Goal: Task Accomplishment & Management: Use online tool/utility

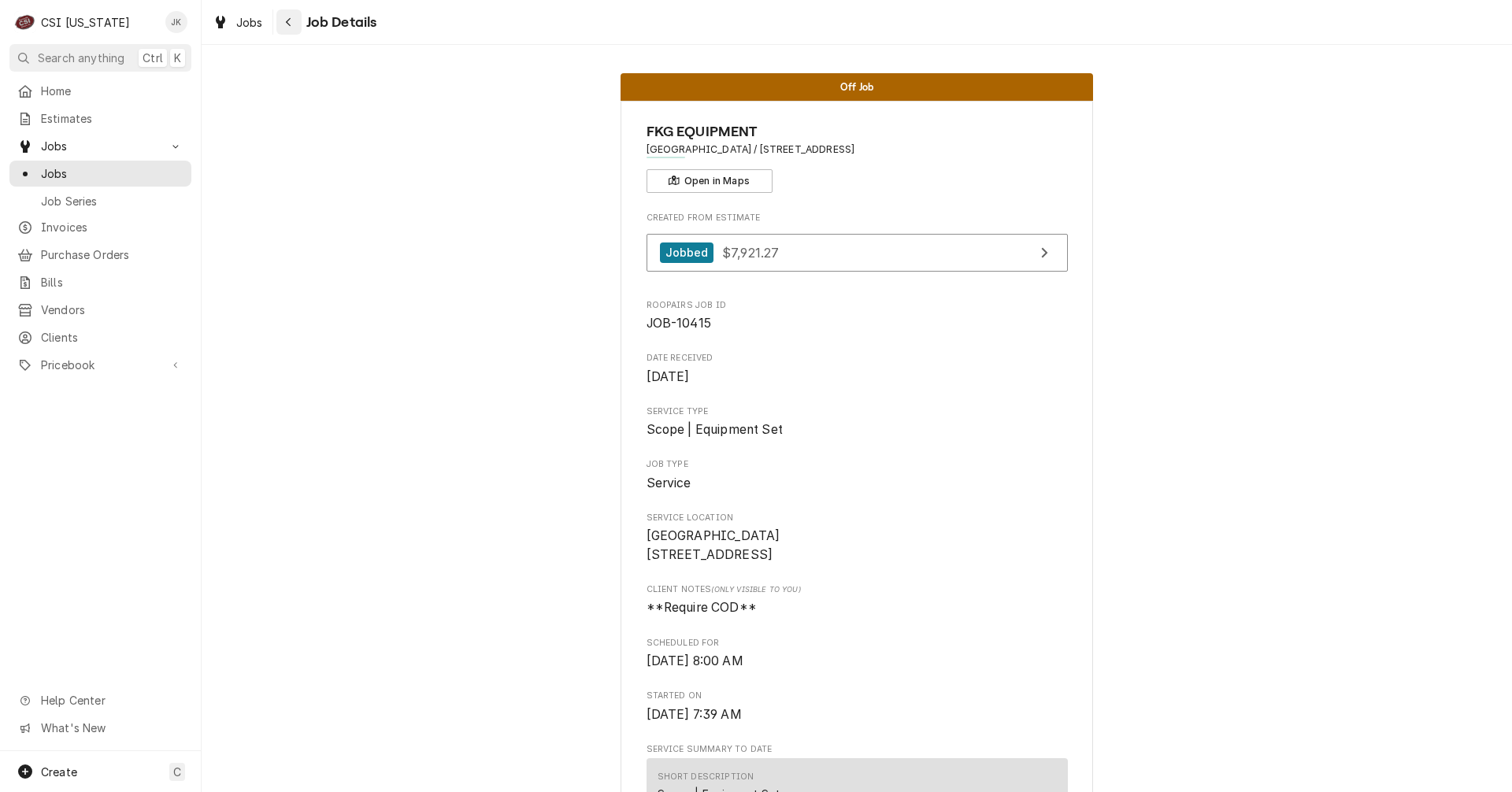
click at [282, 27] on div "Navigate back" at bounding box center [289, 22] width 16 height 16
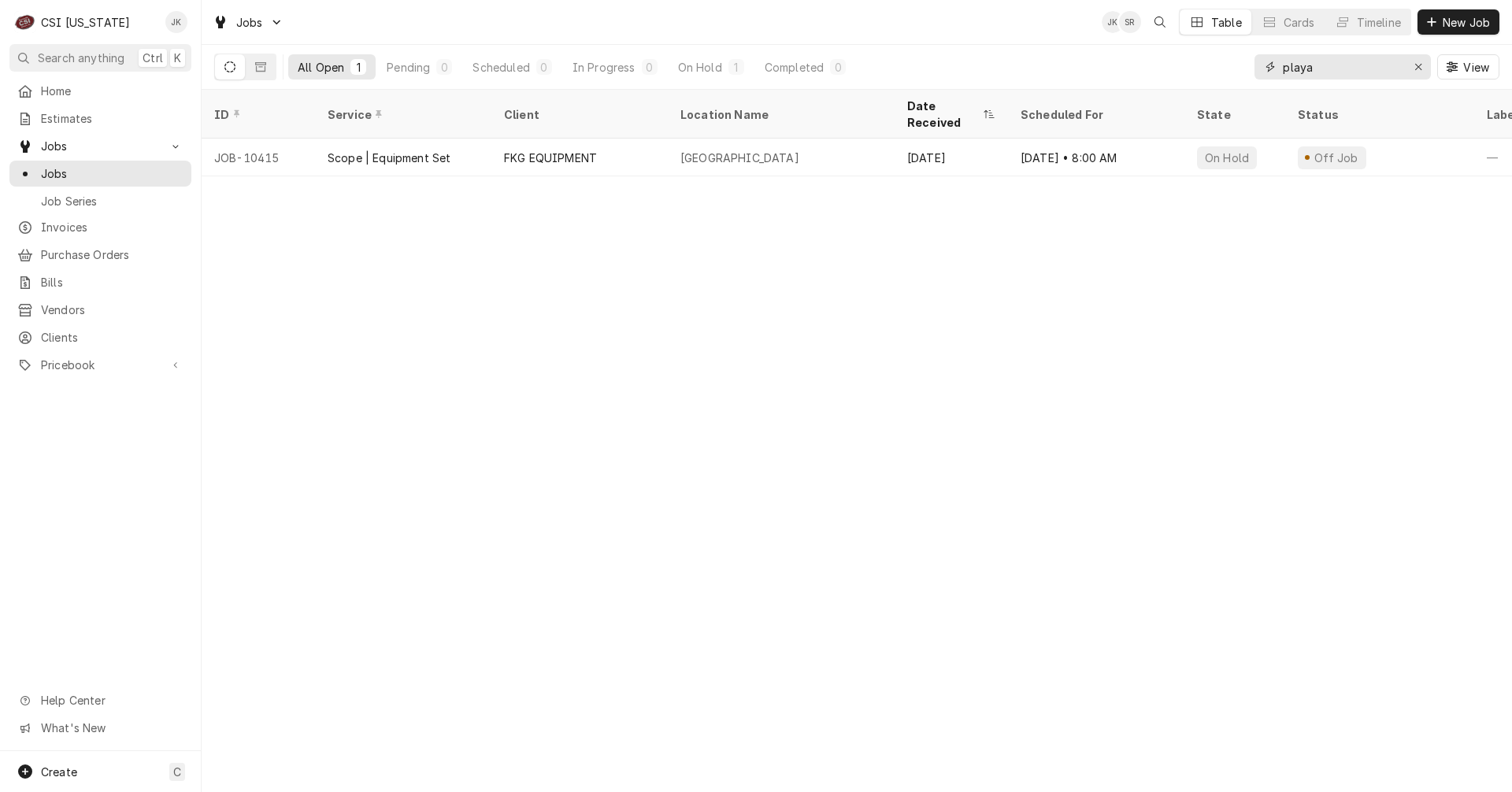
drag, startPoint x: 1324, startPoint y: 62, endPoint x: 1277, endPoint y: 60, distance: 47.0
click at [1277, 60] on div "playa" at bounding box center [1343, 67] width 177 height 25
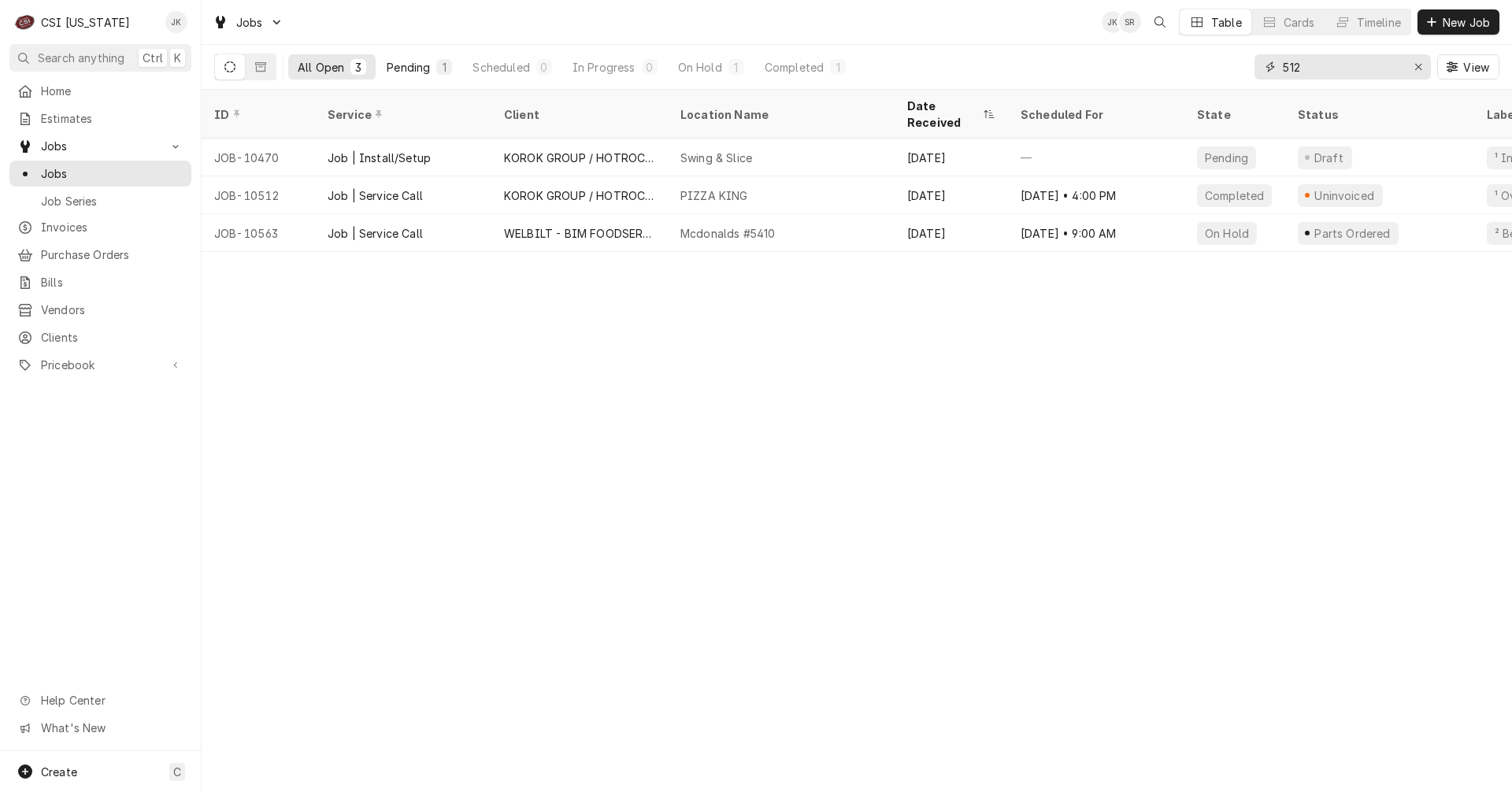
type input "512"
click at [392, 71] on div "Pending" at bounding box center [408, 67] width 43 height 17
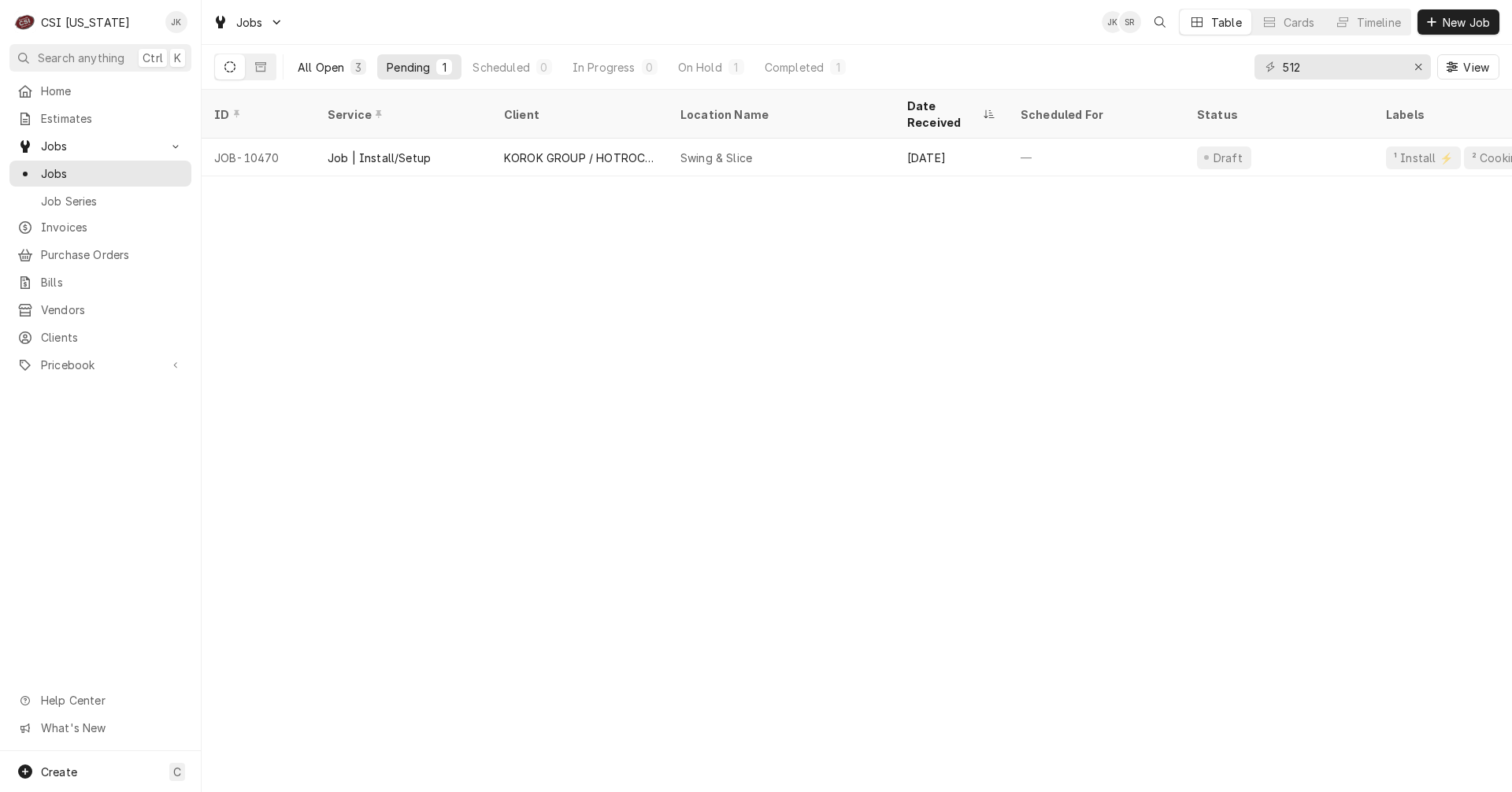
click at [317, 57] on button "All Open 3" at bounding box center [332, 67] width 87 height 25
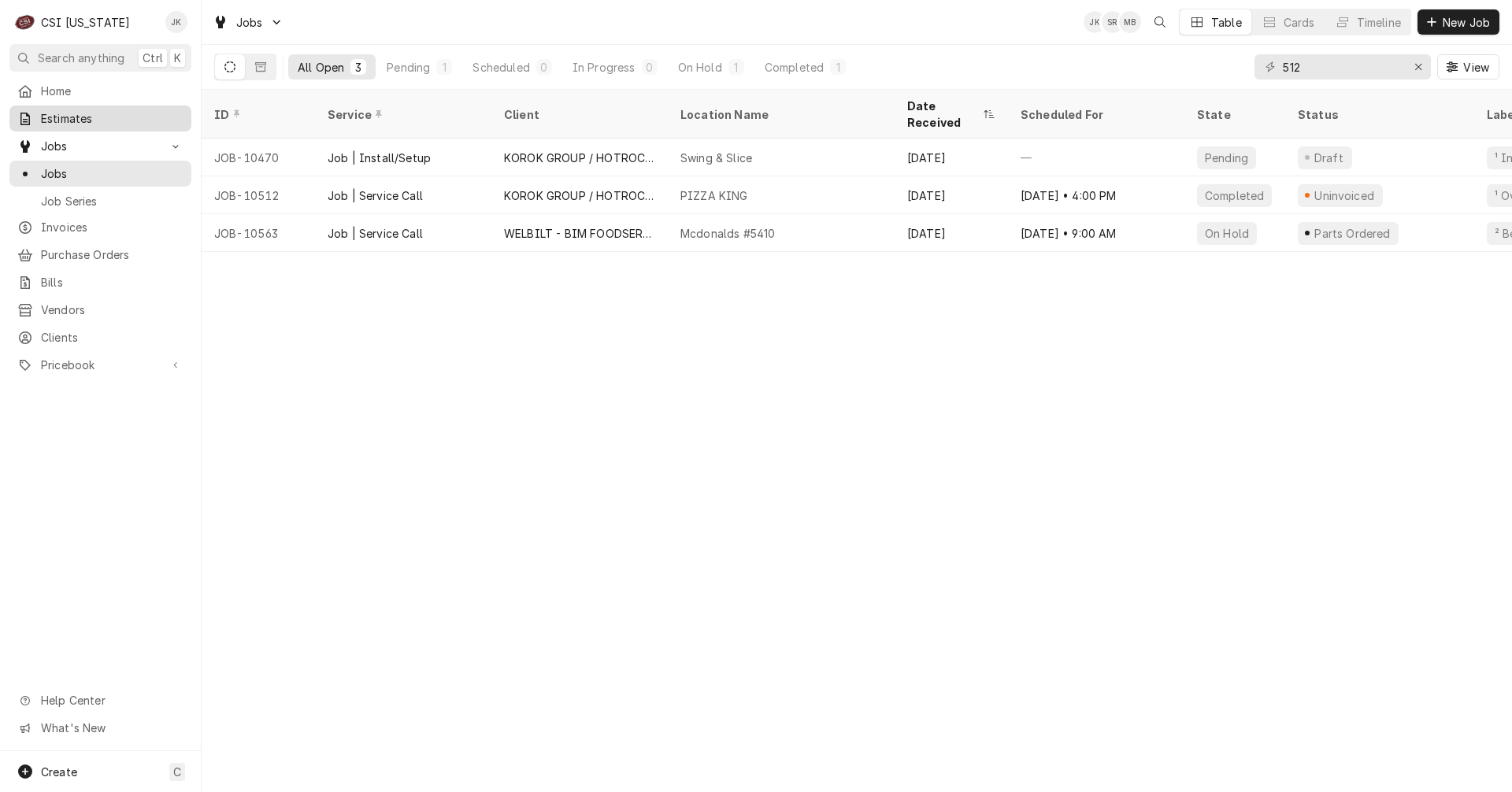
click at [69, 113] on span "Estimates" at bounding box center [111, 118] width 142 height 17
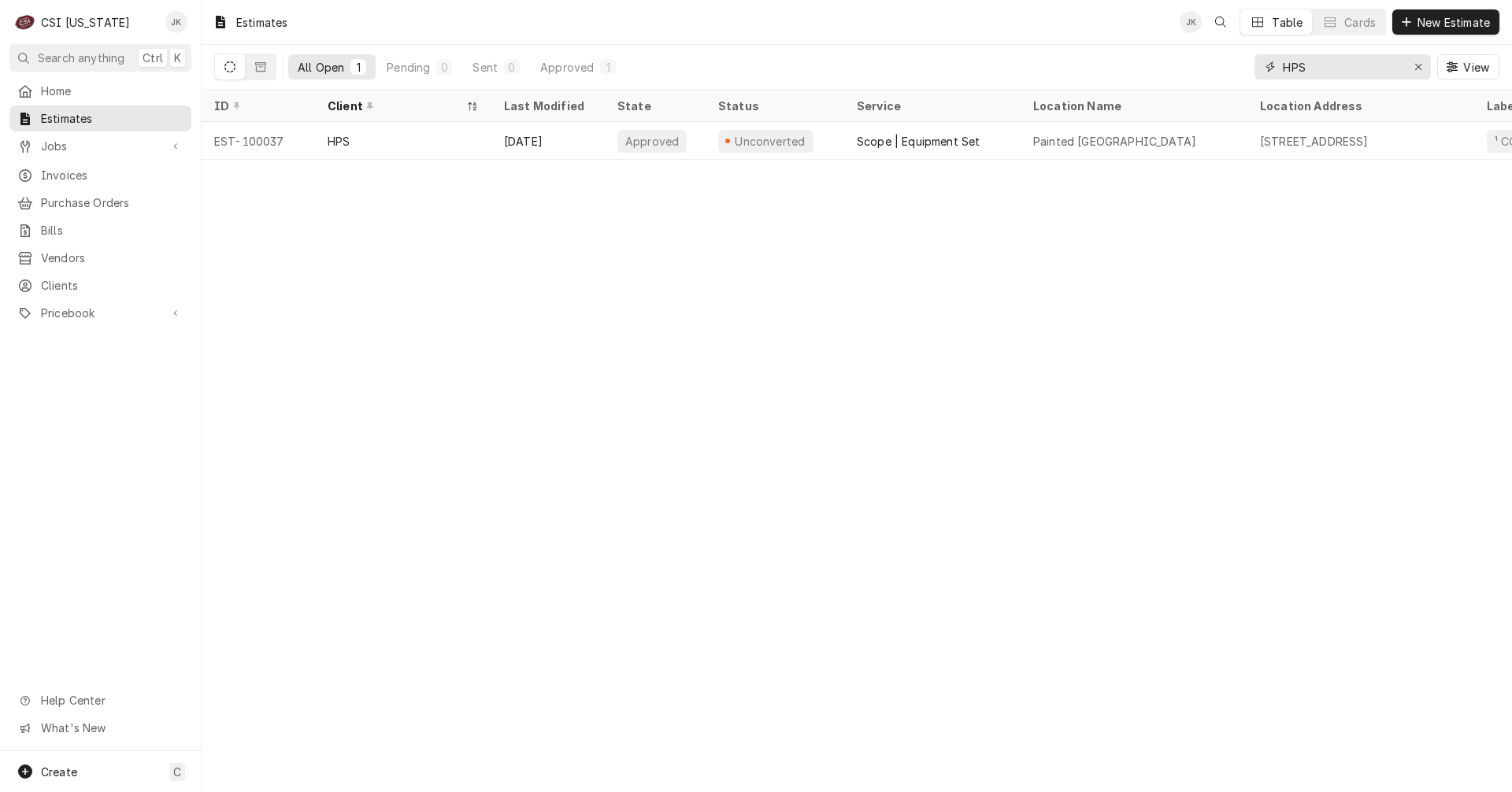
drag, startPoint x: 1320, startPoint y: 69, endPoint x: 1222, endPoint y: 61, distance: 98.3
click at [1222, 61] on div "All Open 1 Pending 0 Sent 0 Approved 1 HPS View" at bounding box center [857, 66] width 1285 height 44
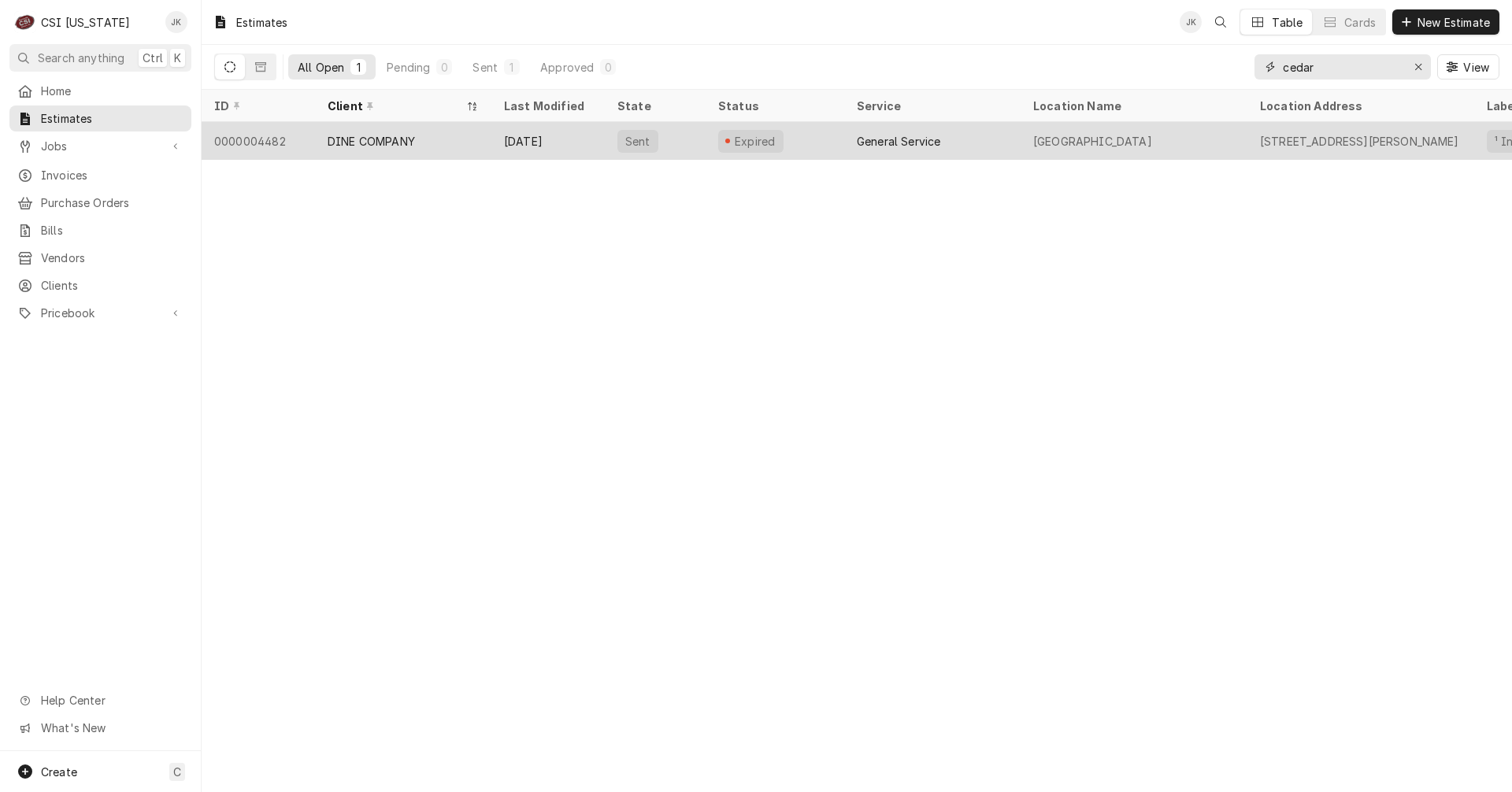
type input "cedar"
click at [538, 145] on div "Apr 23" at bounding box center [548, 141] width 114 height 38
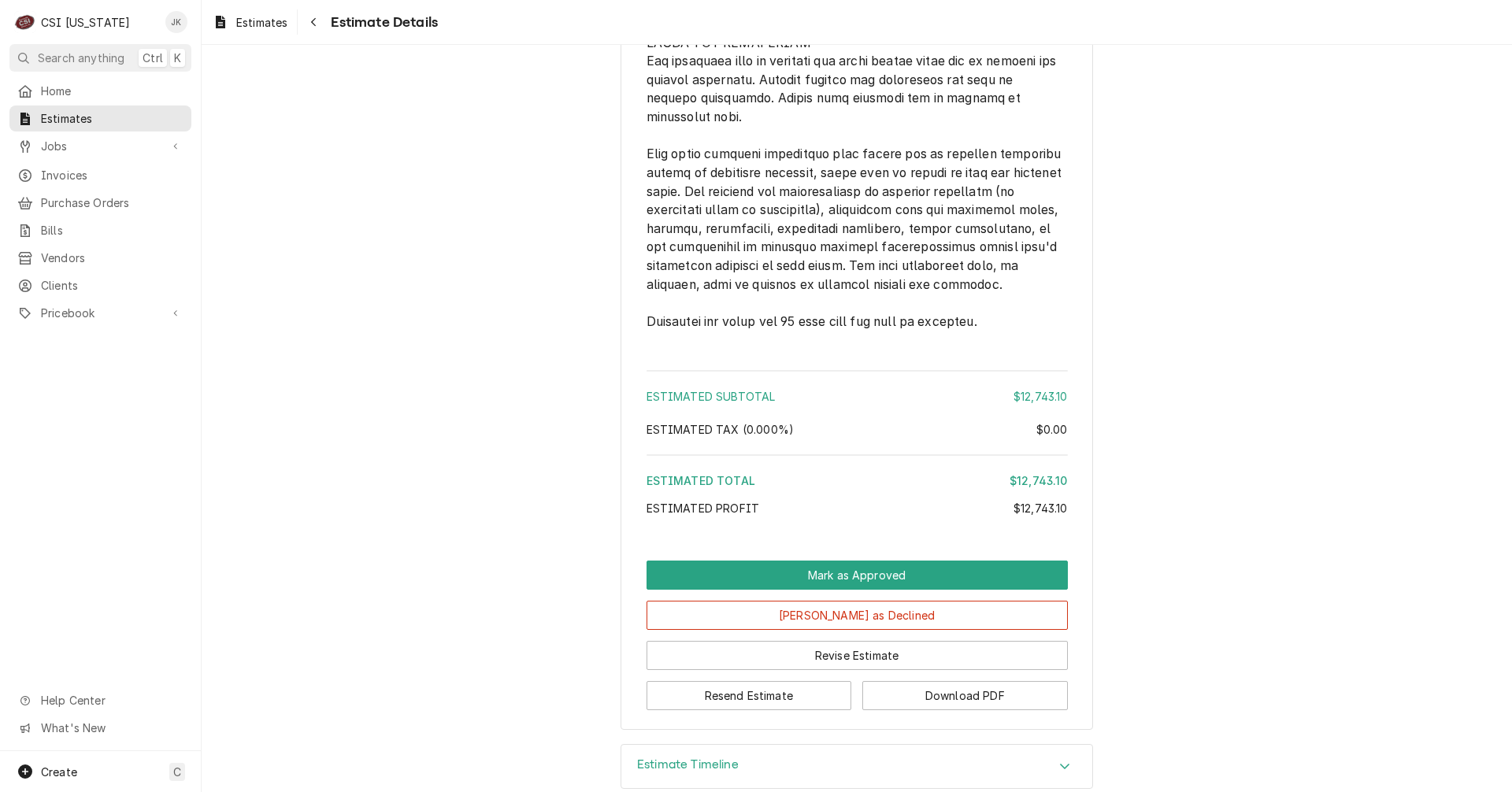
scroll to position [1837, 0]
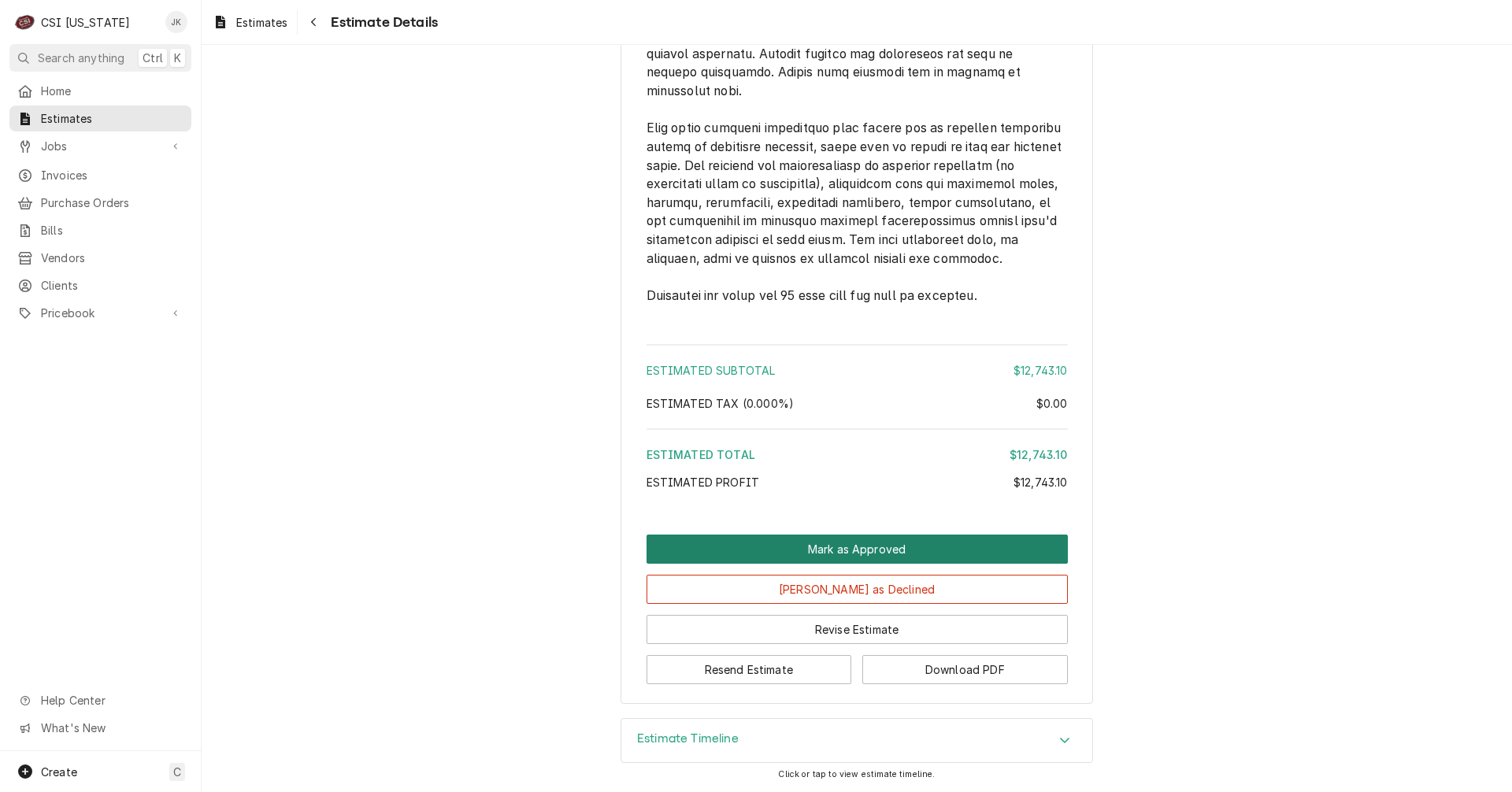
click at [851, 543] on button "Mark as Approved" at bounding box center [857, 549] width 422 height 29
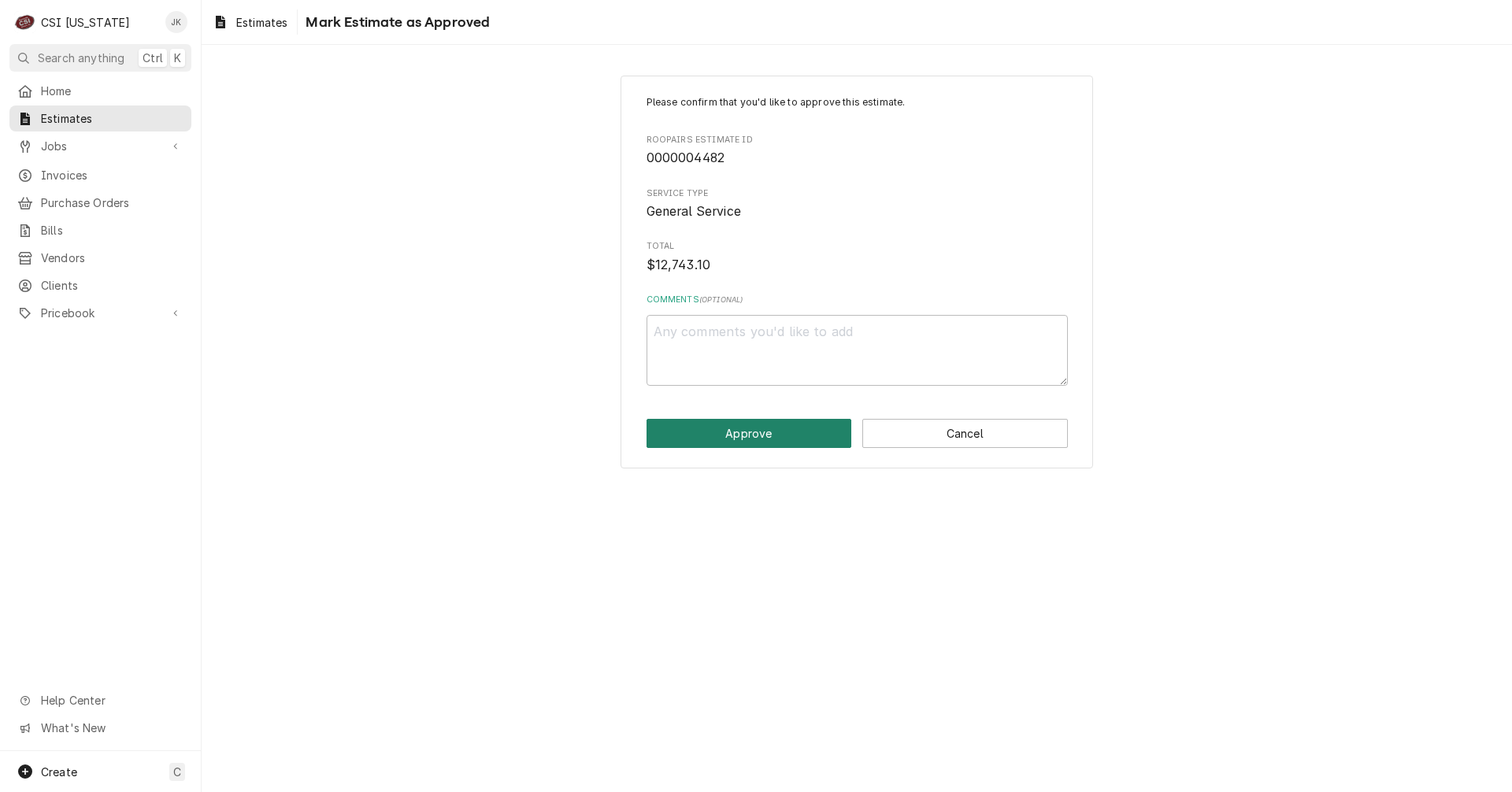
click at [779, 433] on button "Approve" at bounding box center [749, 433] width 205 height 29
type textarea "x"
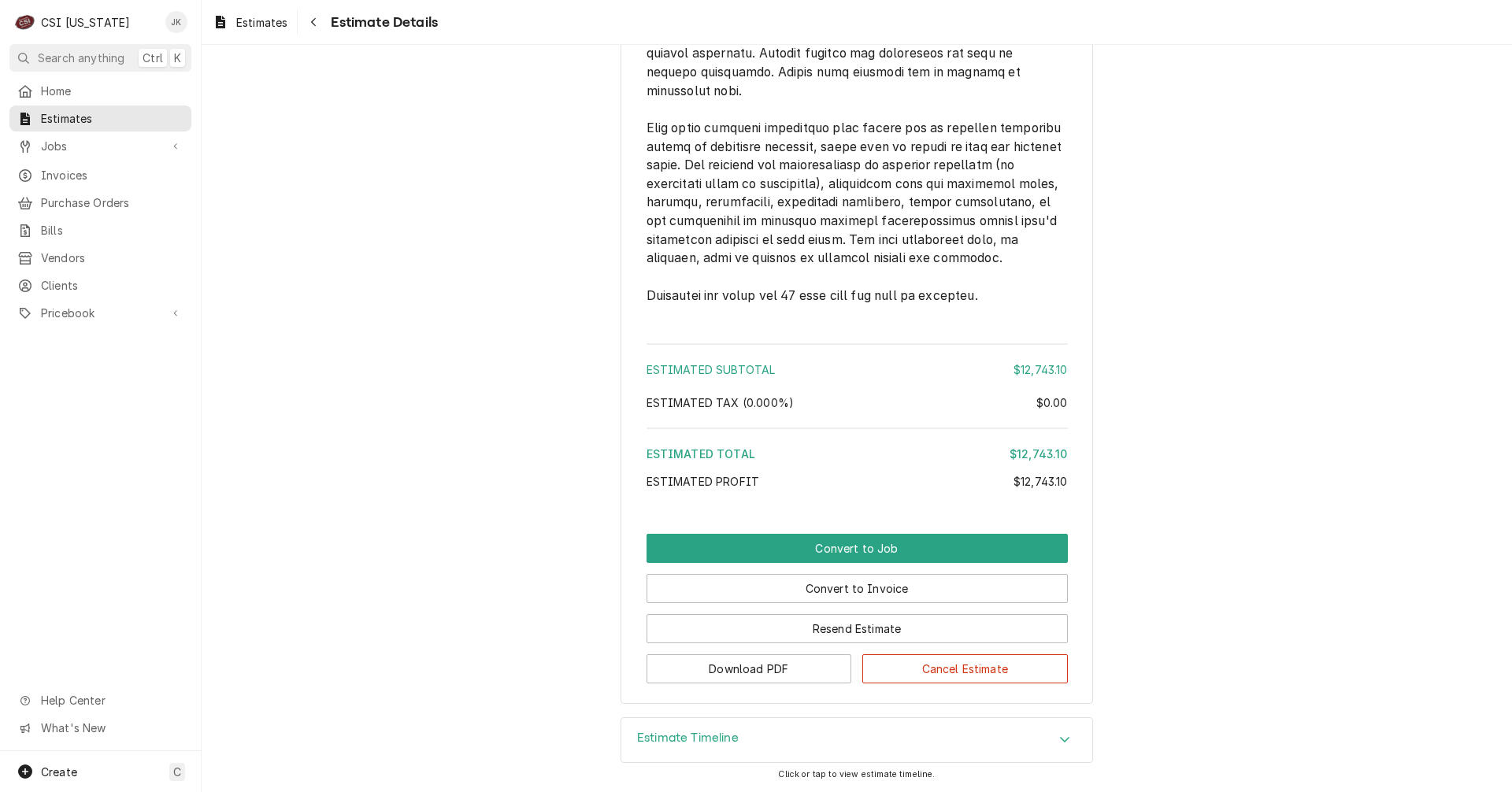
scroll to position [1889, 0]
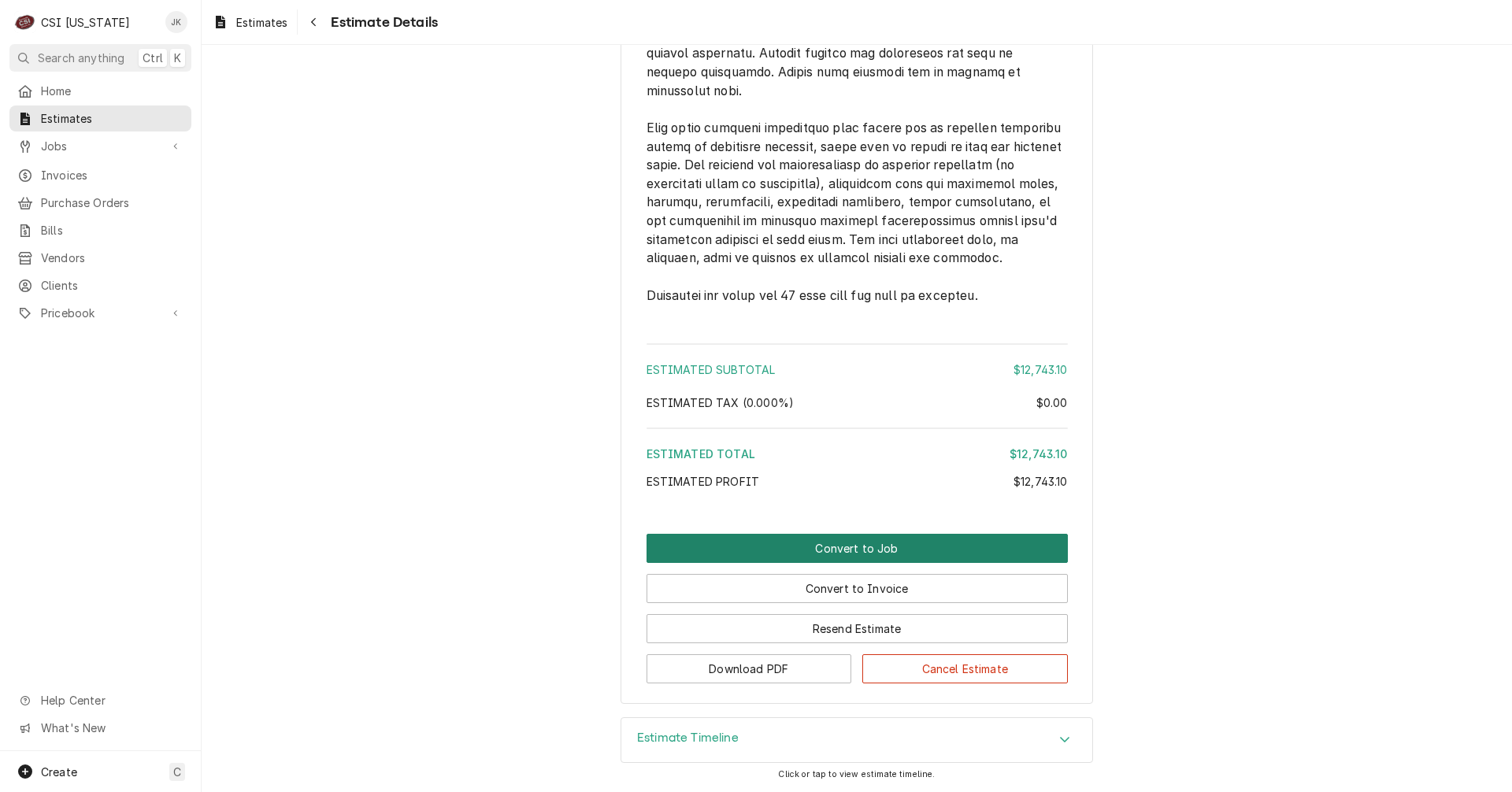
click at [830, 546] on button "Convert to Job" at bounding box center [857, 548] width 422 height 29
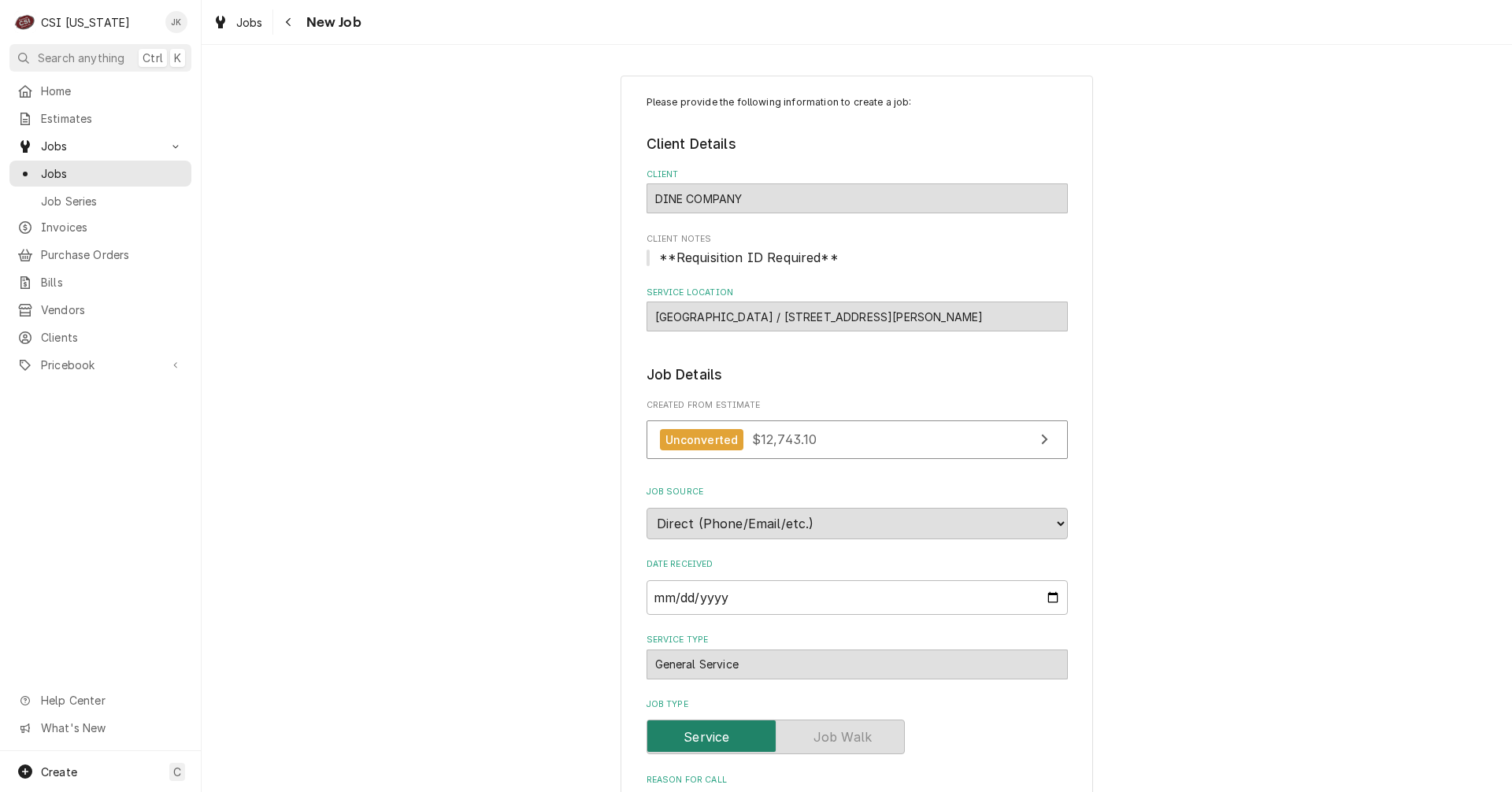
type textarea "x"
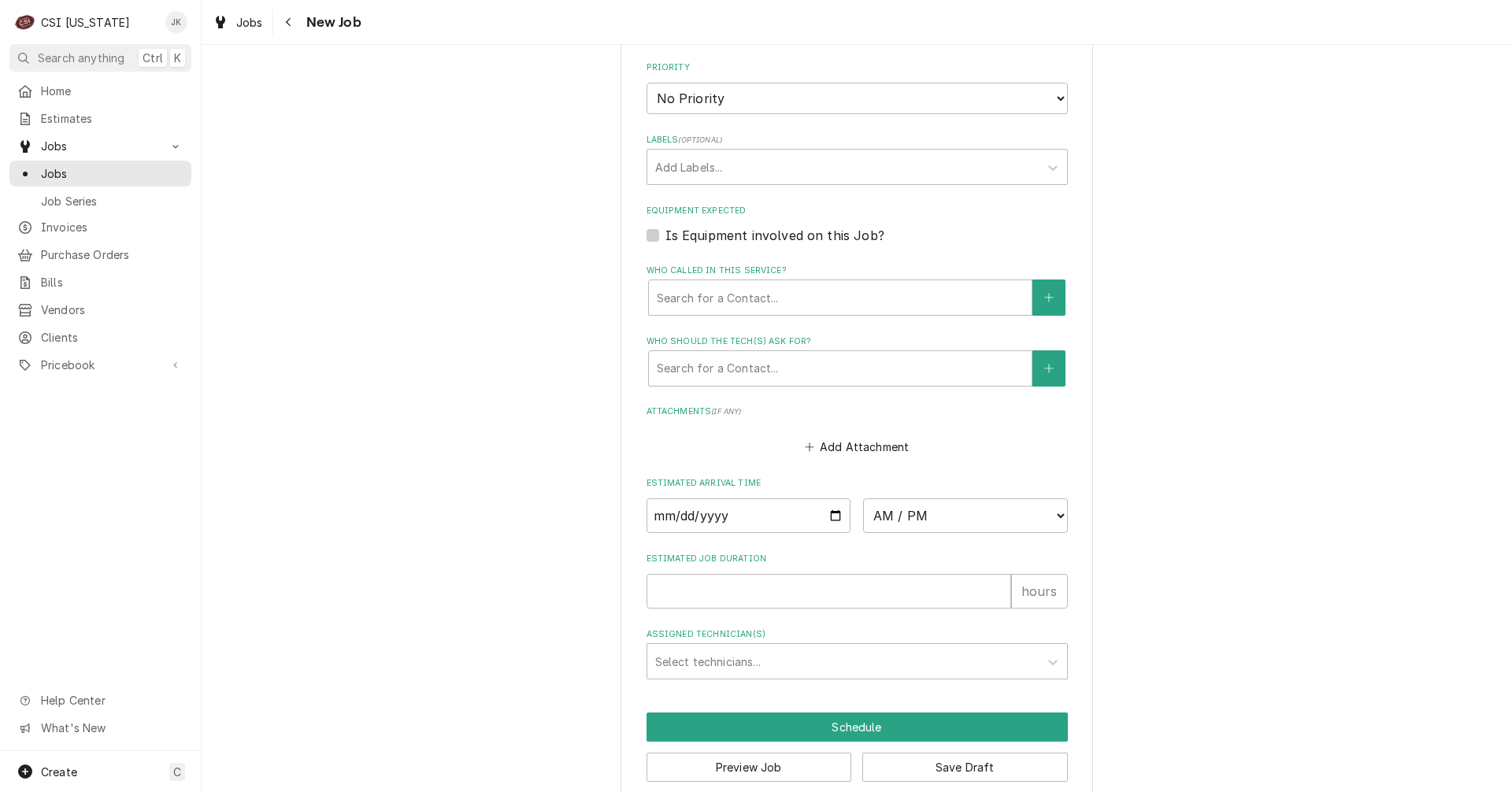
scroll to position [945, 0]
